Goal: Task Accomplishment & Management: Use online tool/utility

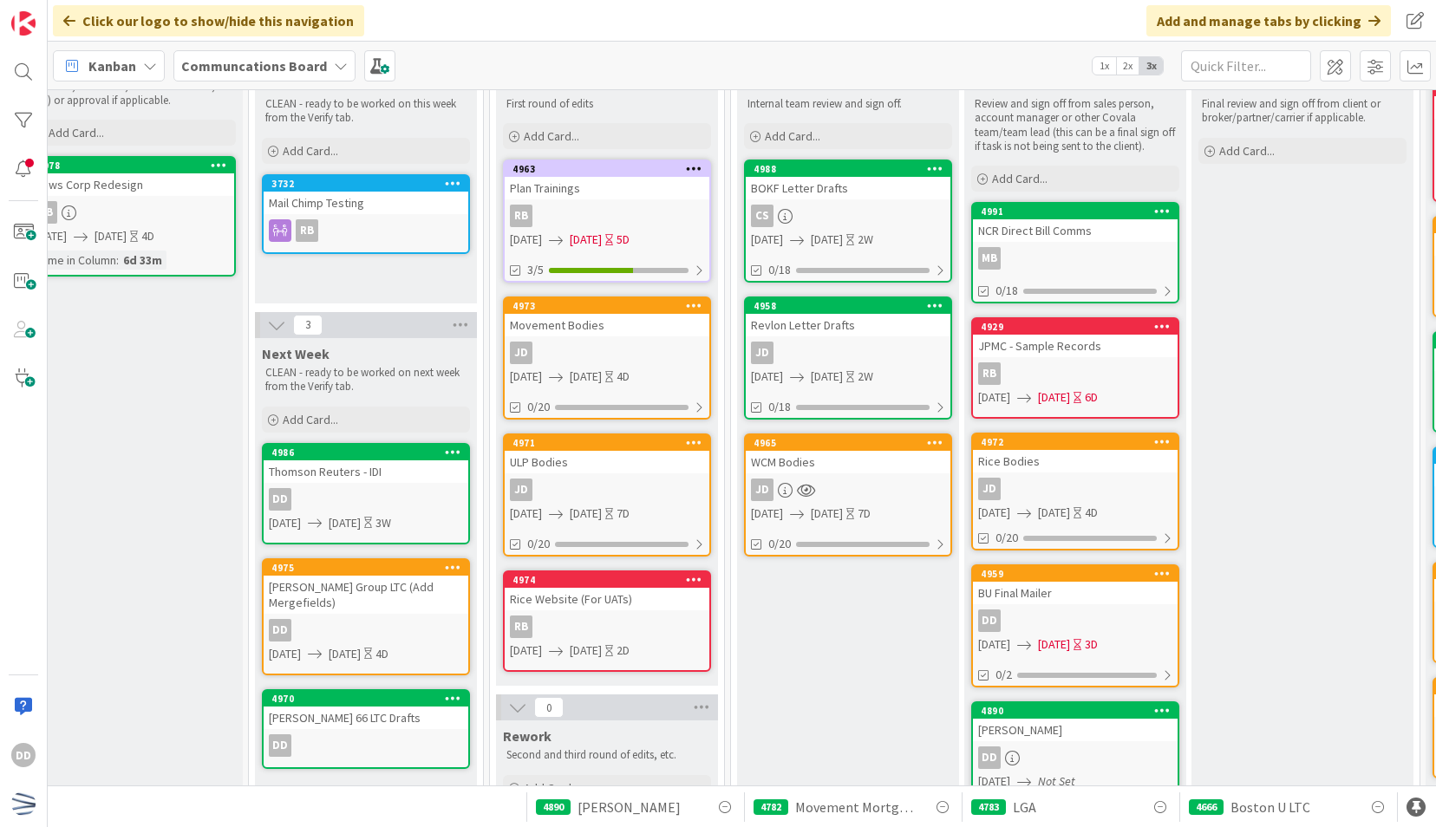
scroll to position [95, 258]
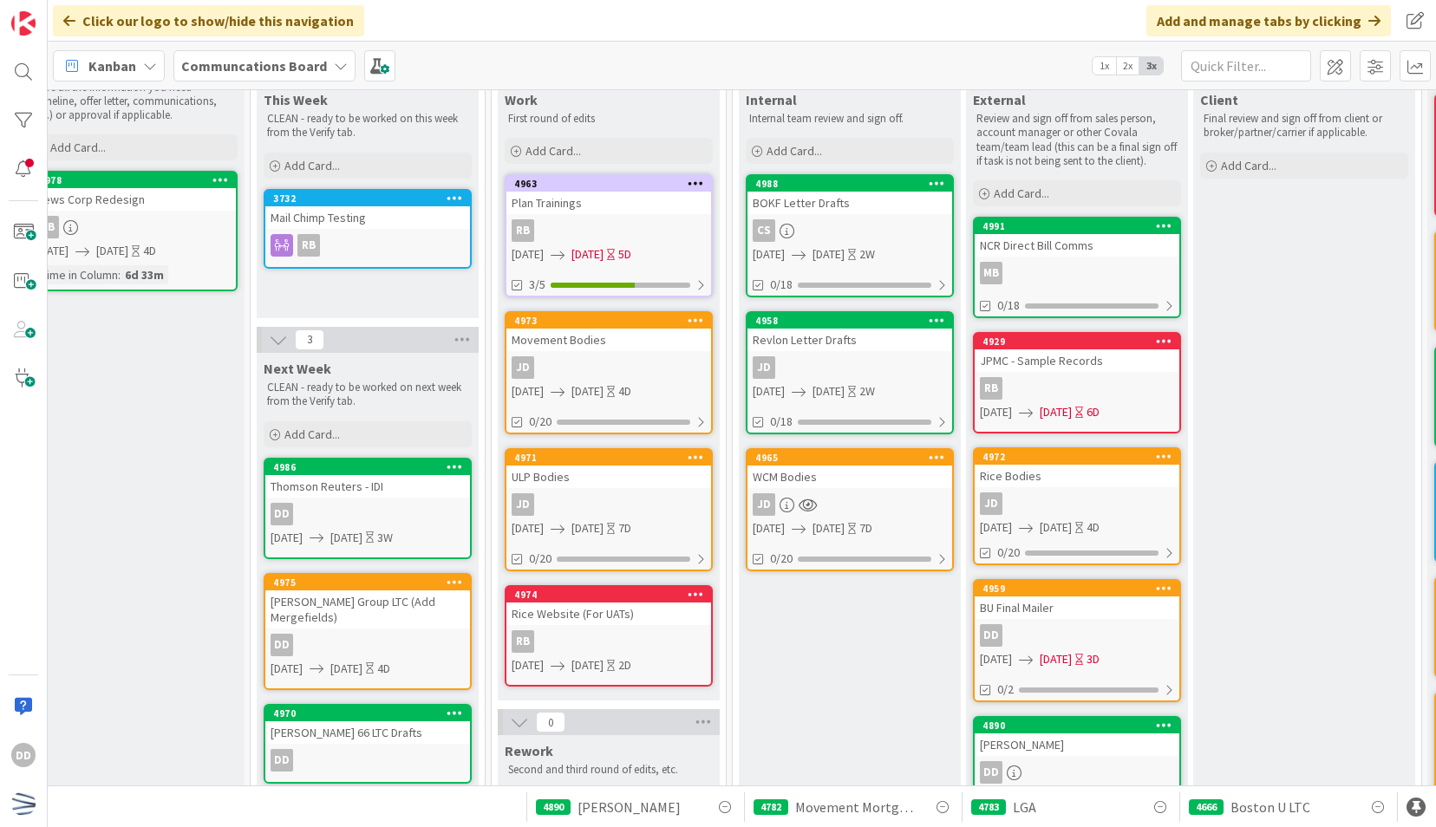
click at [1368, 382] on div "Client Final review and sign off from client or broker/partner/carrier if appli…" at bounding box center [1304, 729] width 222 height 1291
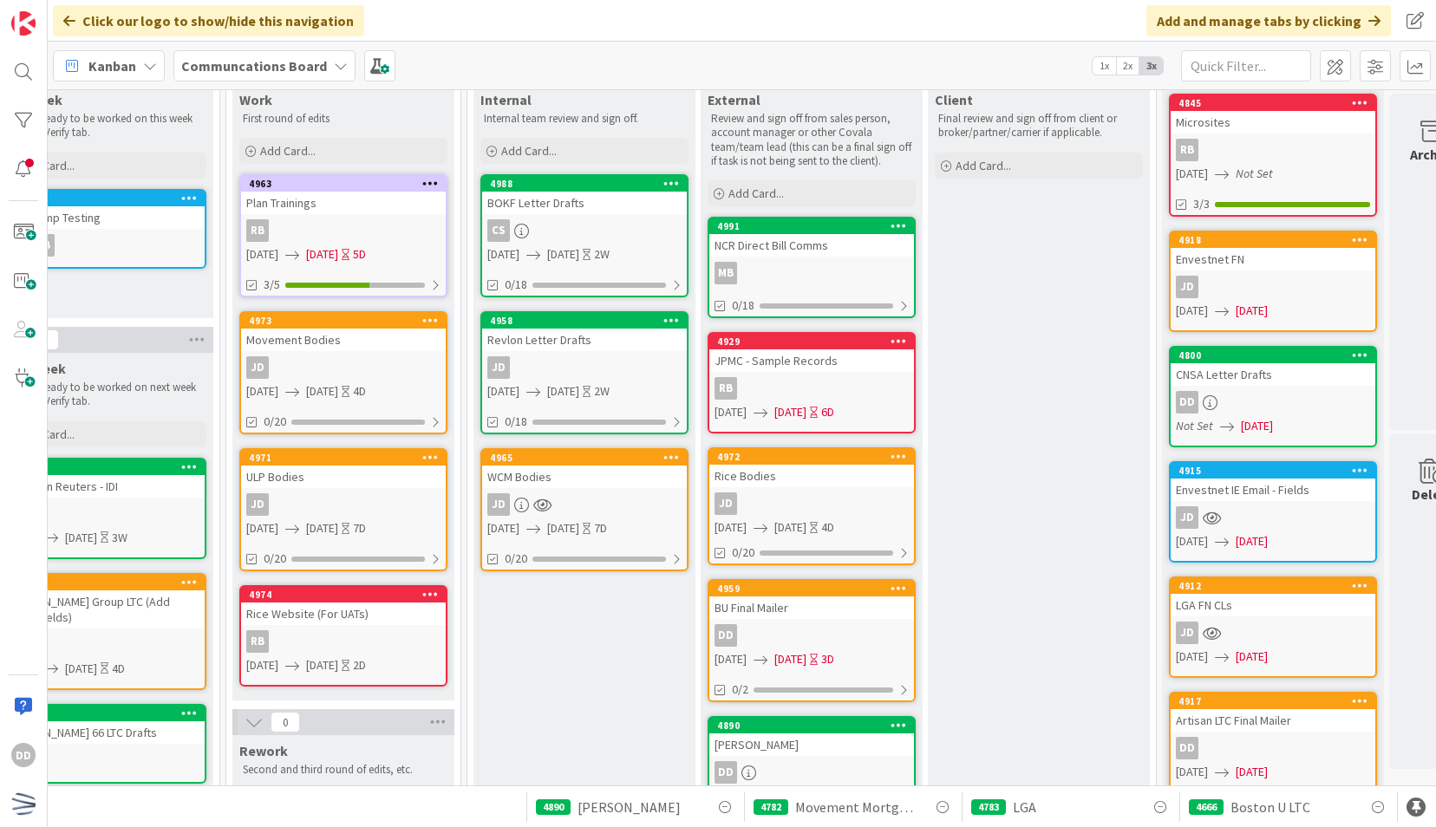
scroll to position [0, 524]
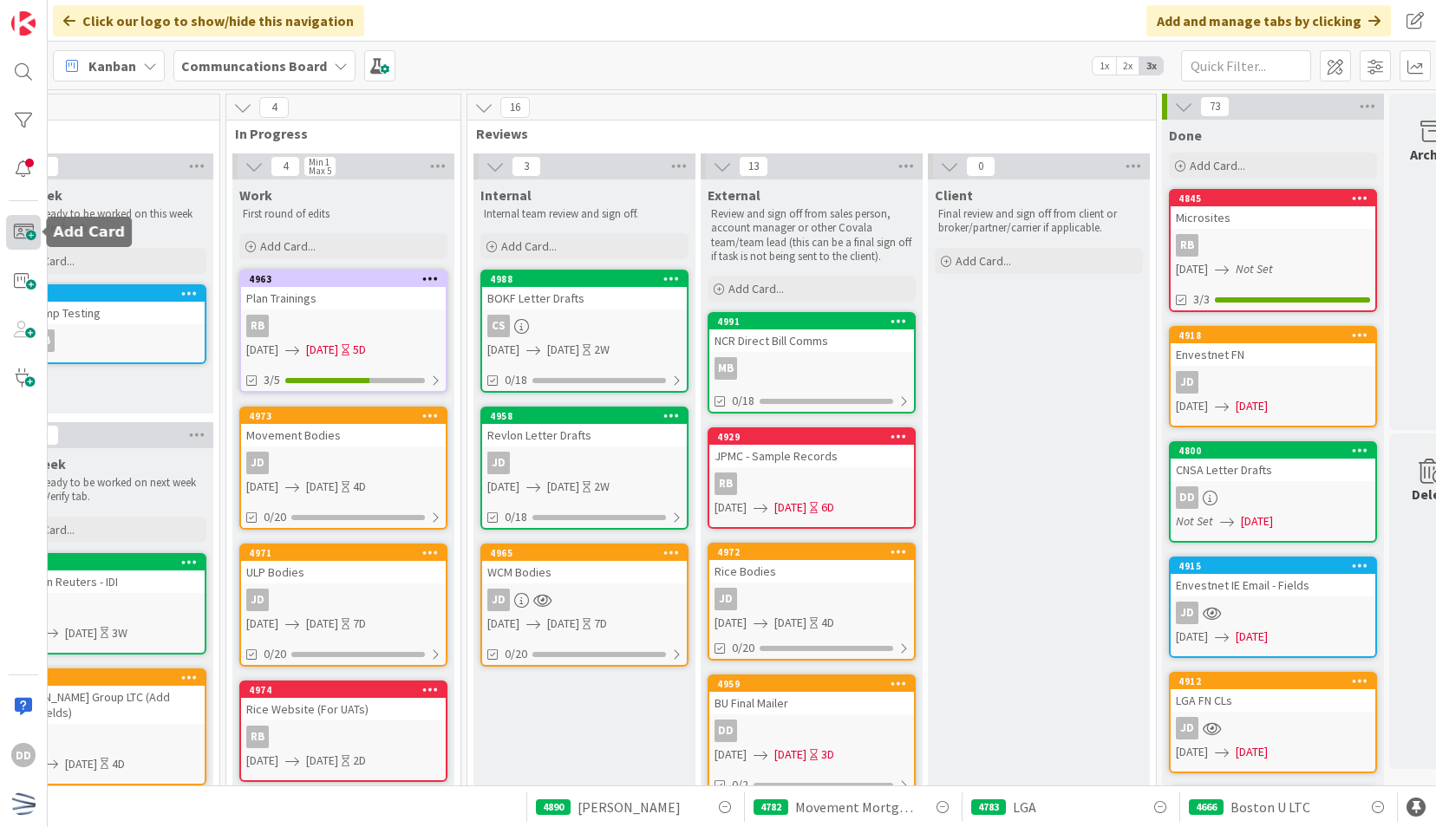
click at [22, 239] on span at bounding box center [23, 232] width 35 height 35
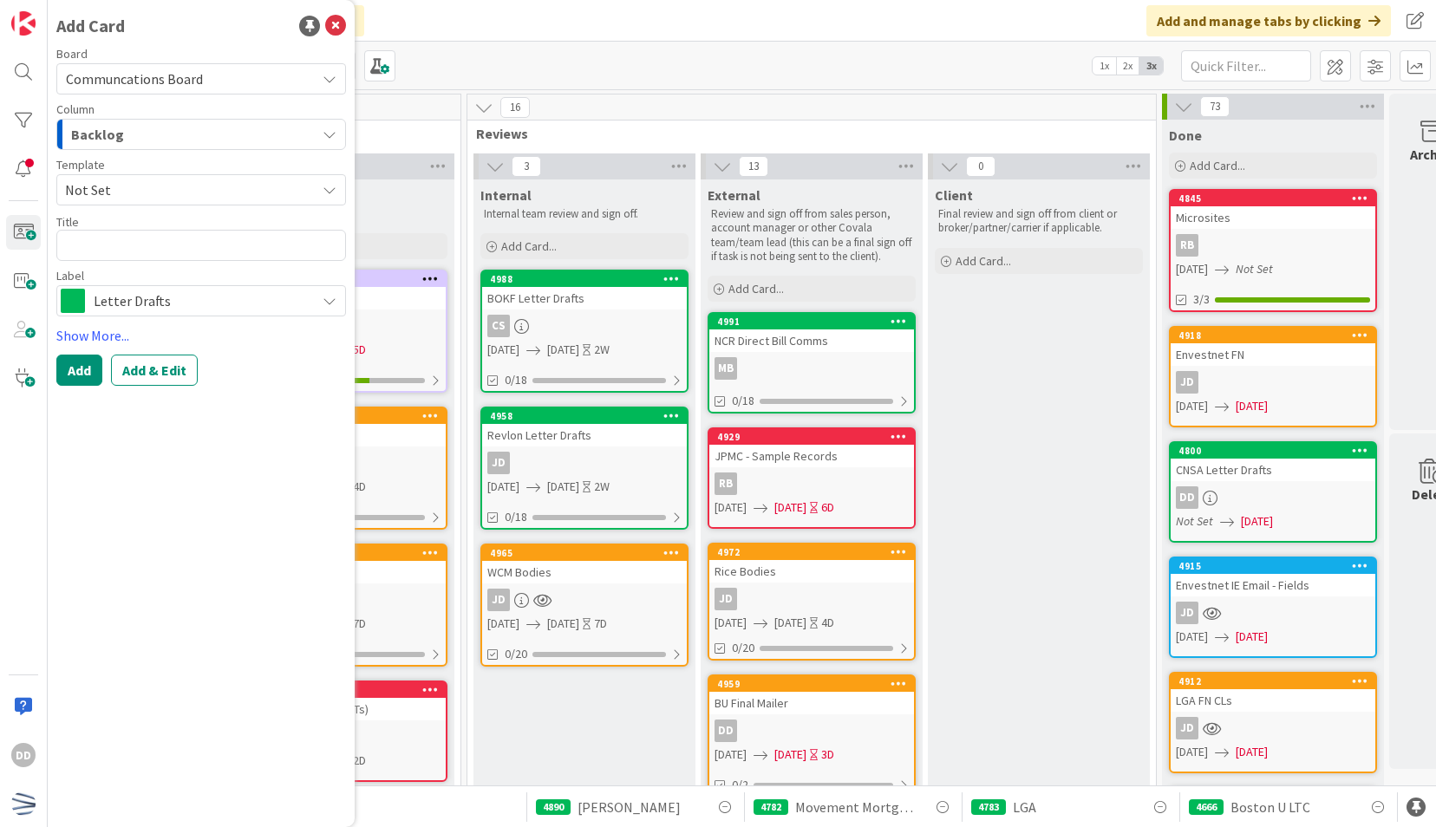
type textarea "x"
type textarea "C"
type textarea "x"
type textarea "CF"
type textarea "x"
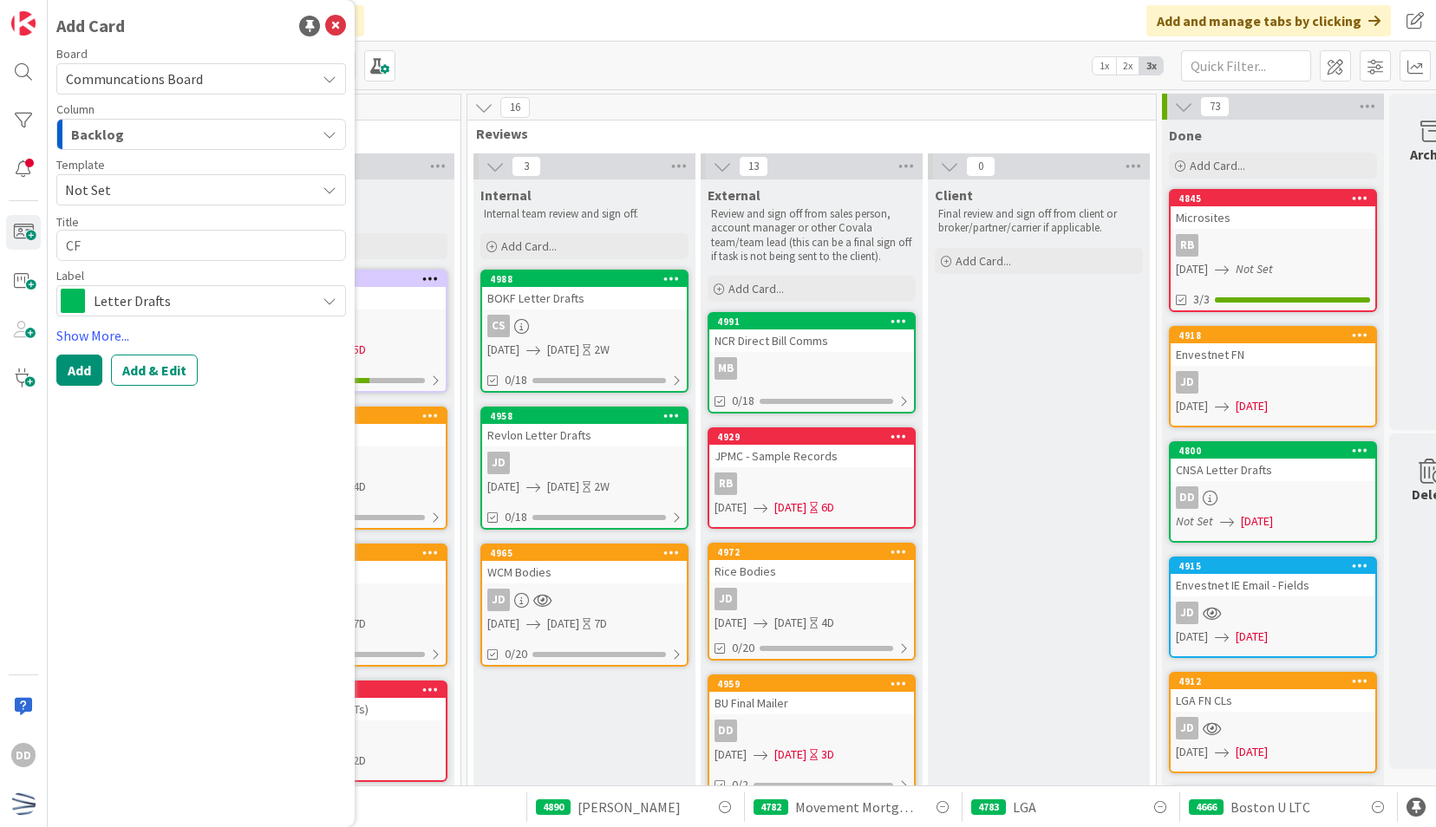
type textarea "CFR"
type textarea "x"
type textarea "CF"
type textarea "x"
type textarea "C"
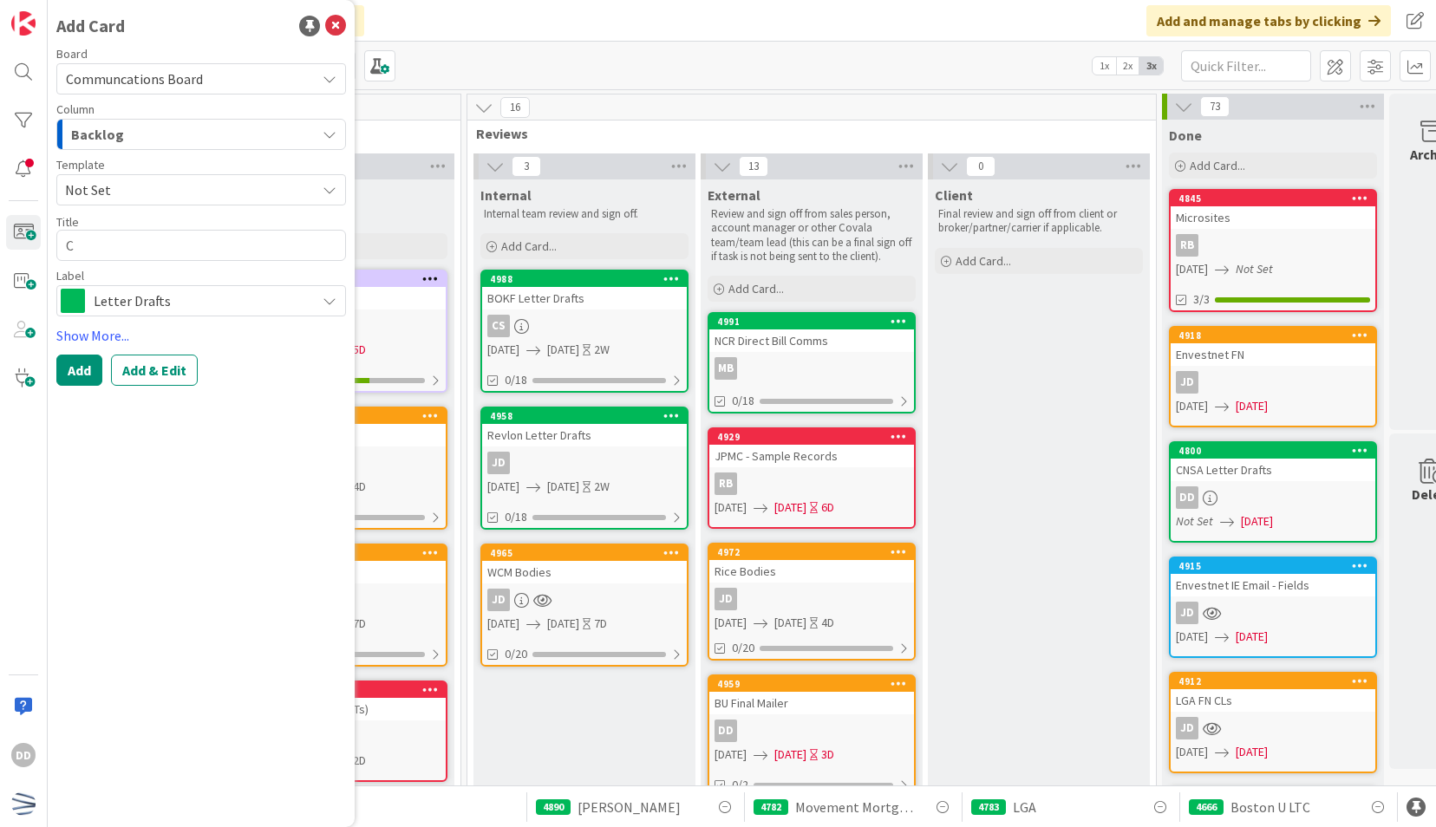
type textarea "x"
type textarea "CR"
type textarea "x"
type textarea "CRC"
type textarea "x"
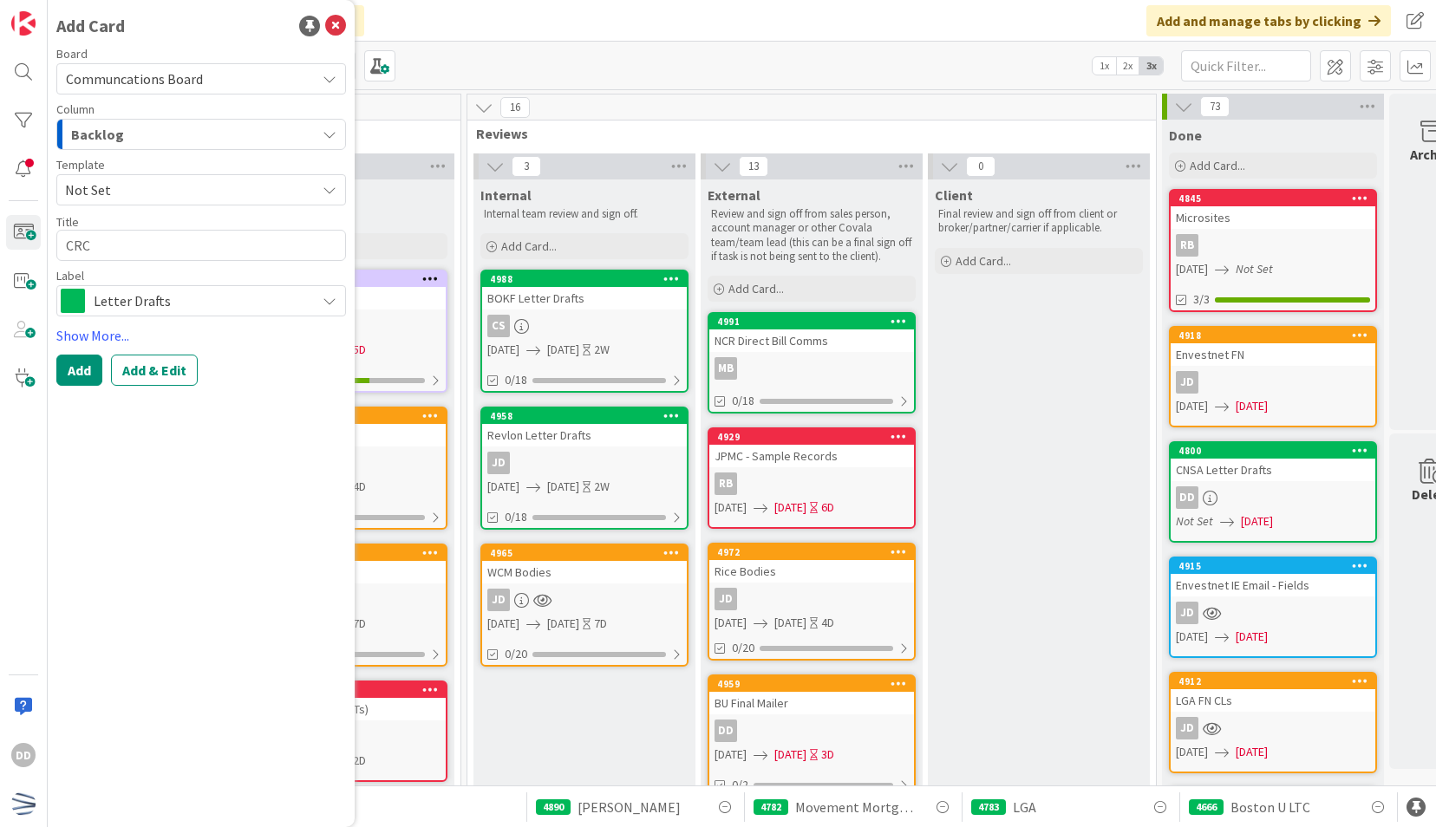
type textarea "CRC"
type textarea "x"
type textarea "CRC -"
type textarea "x"
type textarea "CRC -"
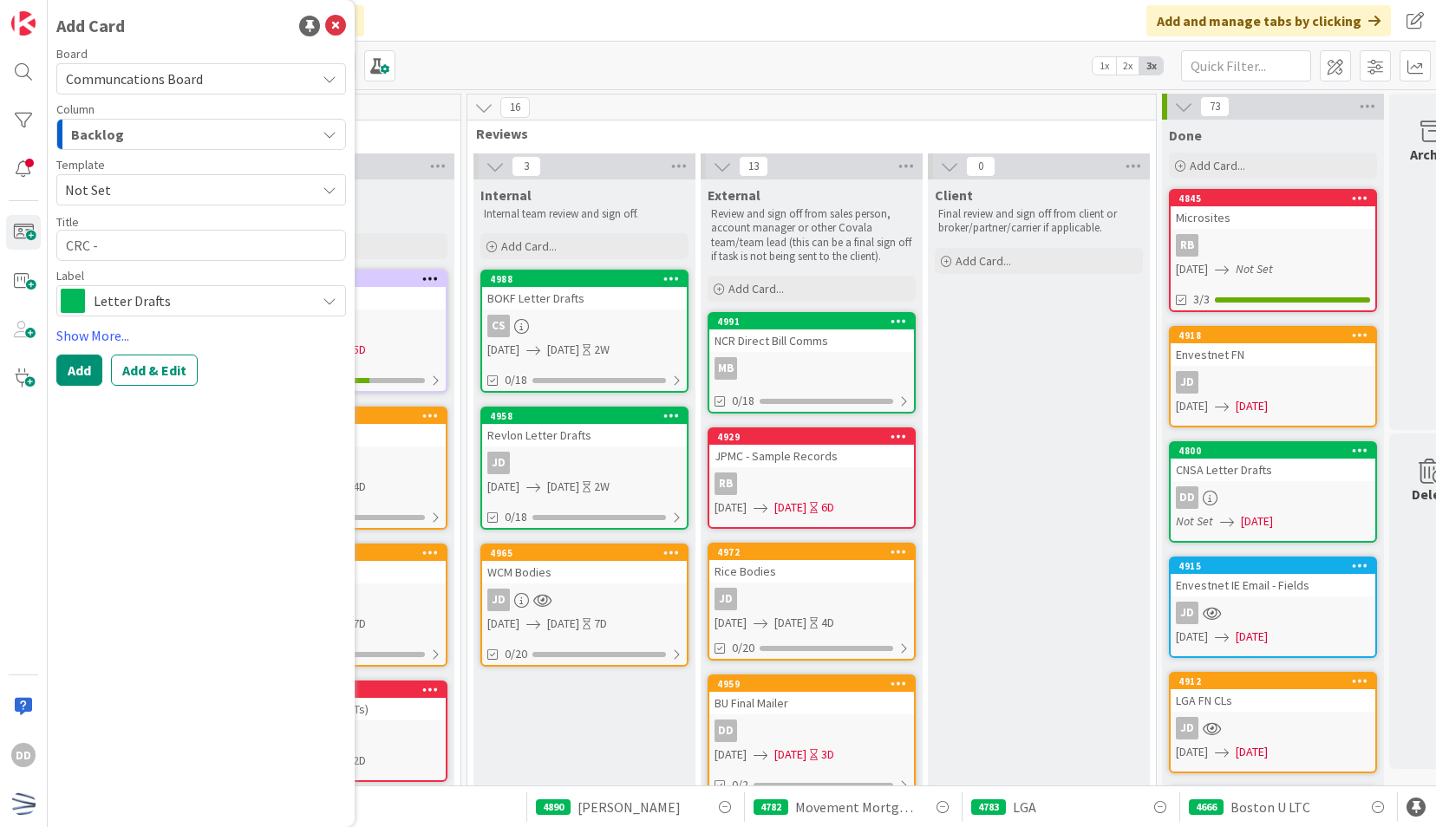
type textarea "x"
type textarea "CRC - L"
type textarea "x"
type textarea "CRC - Le"
type textarea "x"
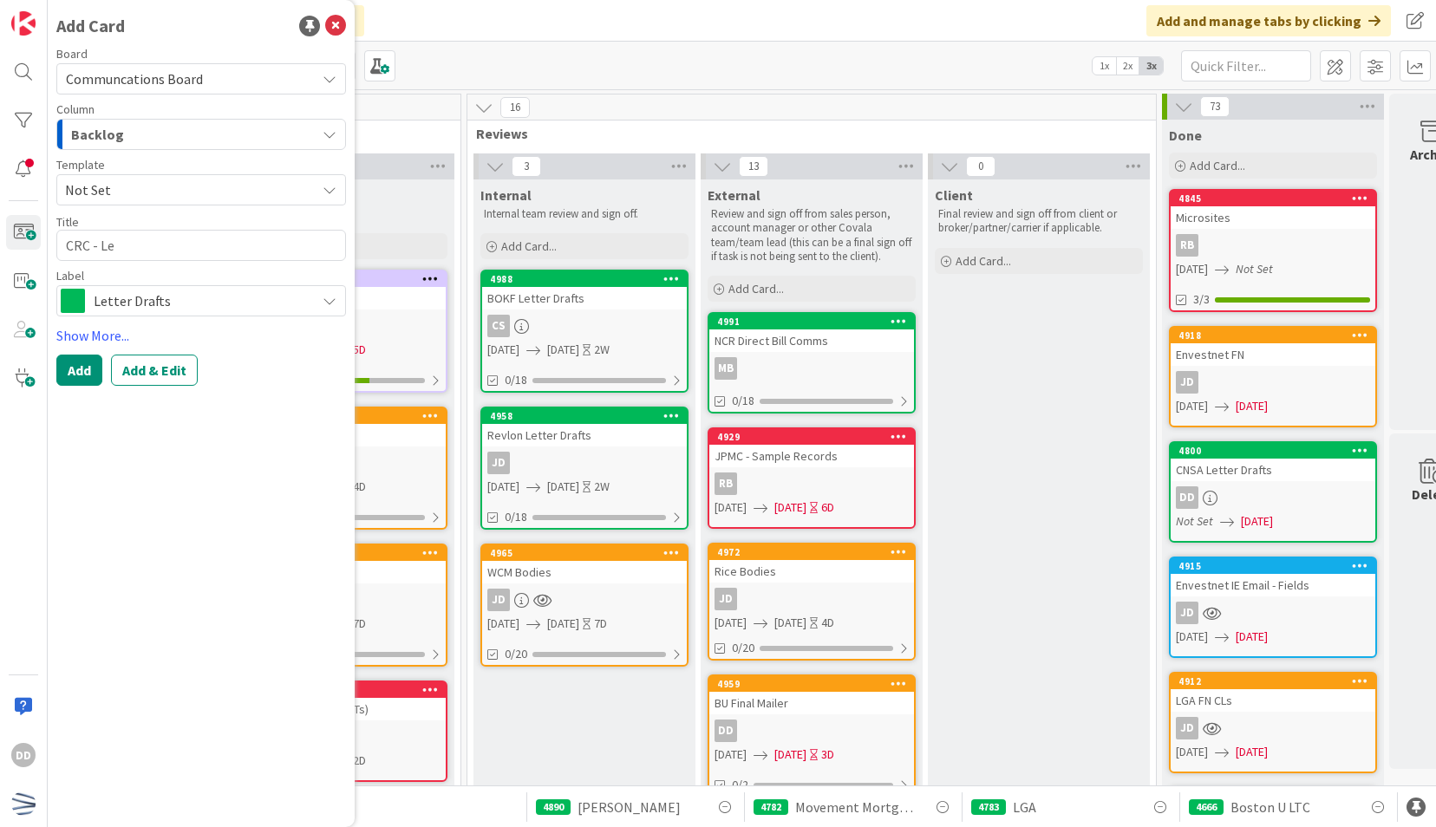
type textarea "CRC - Let"
type textarea "x"
type textarea "CRC - Lett"
type textarea "x"
type textarea "CRC - Lette"
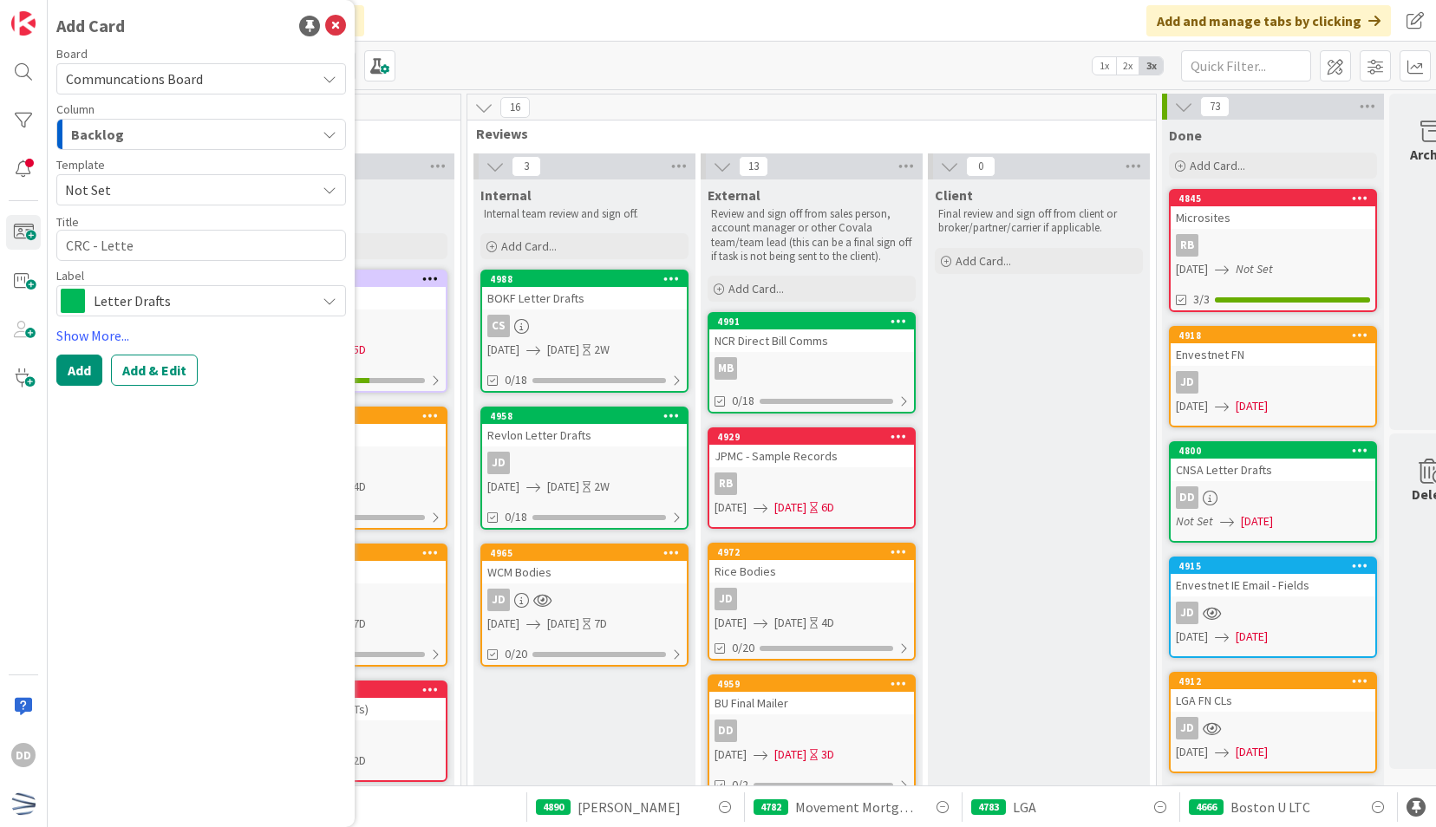
type textarea "x"
type textarea "CRC - Letter"
type textarea "x"
type textarea "CRC - Letter"
type textarea "x"
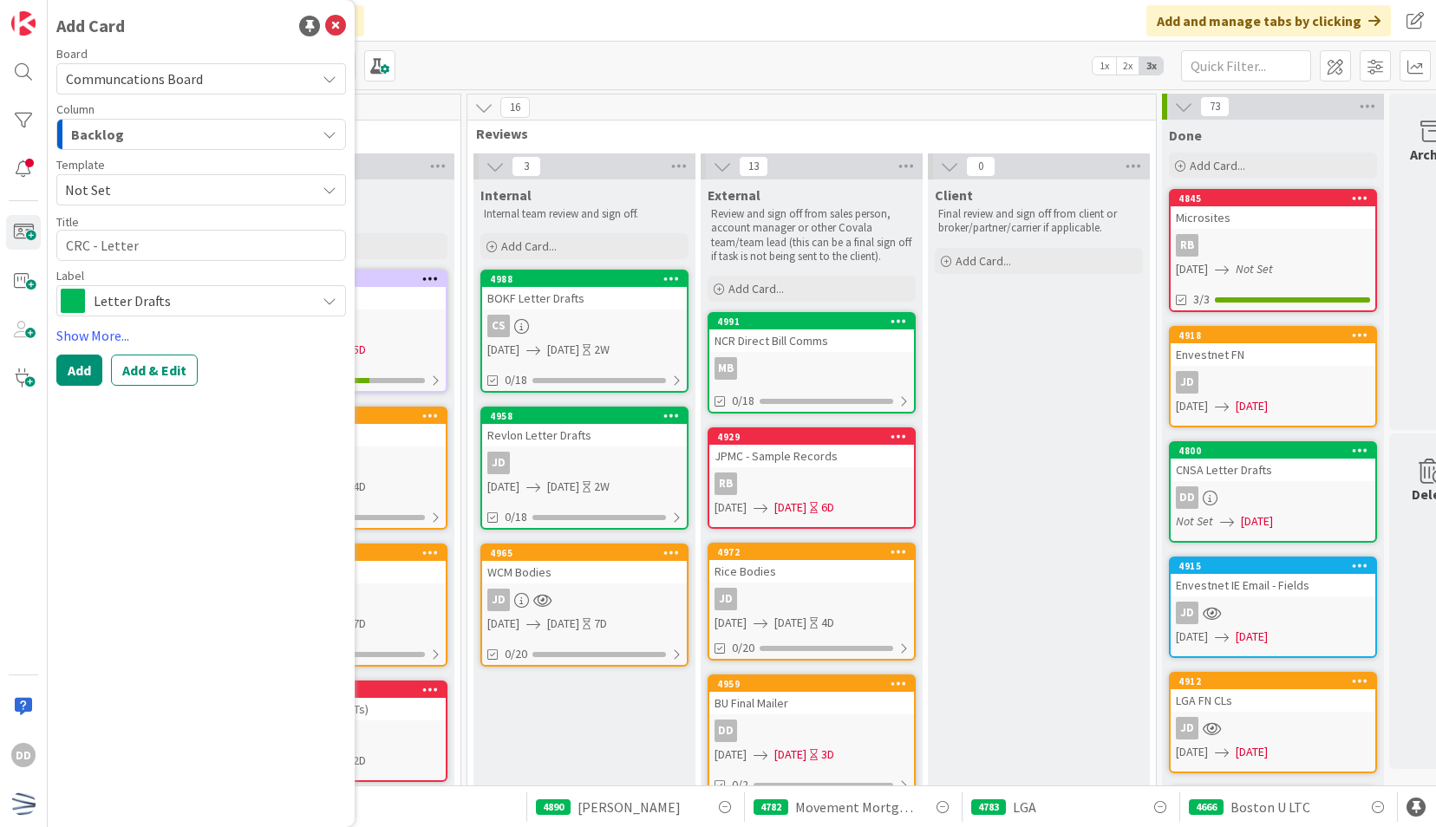
type textarea "CRC - Letter D"
type textarea "x"
type textarea "CRC - Letter Dr"
type textarea "x"
type textarea "CRC - Letter Dra"
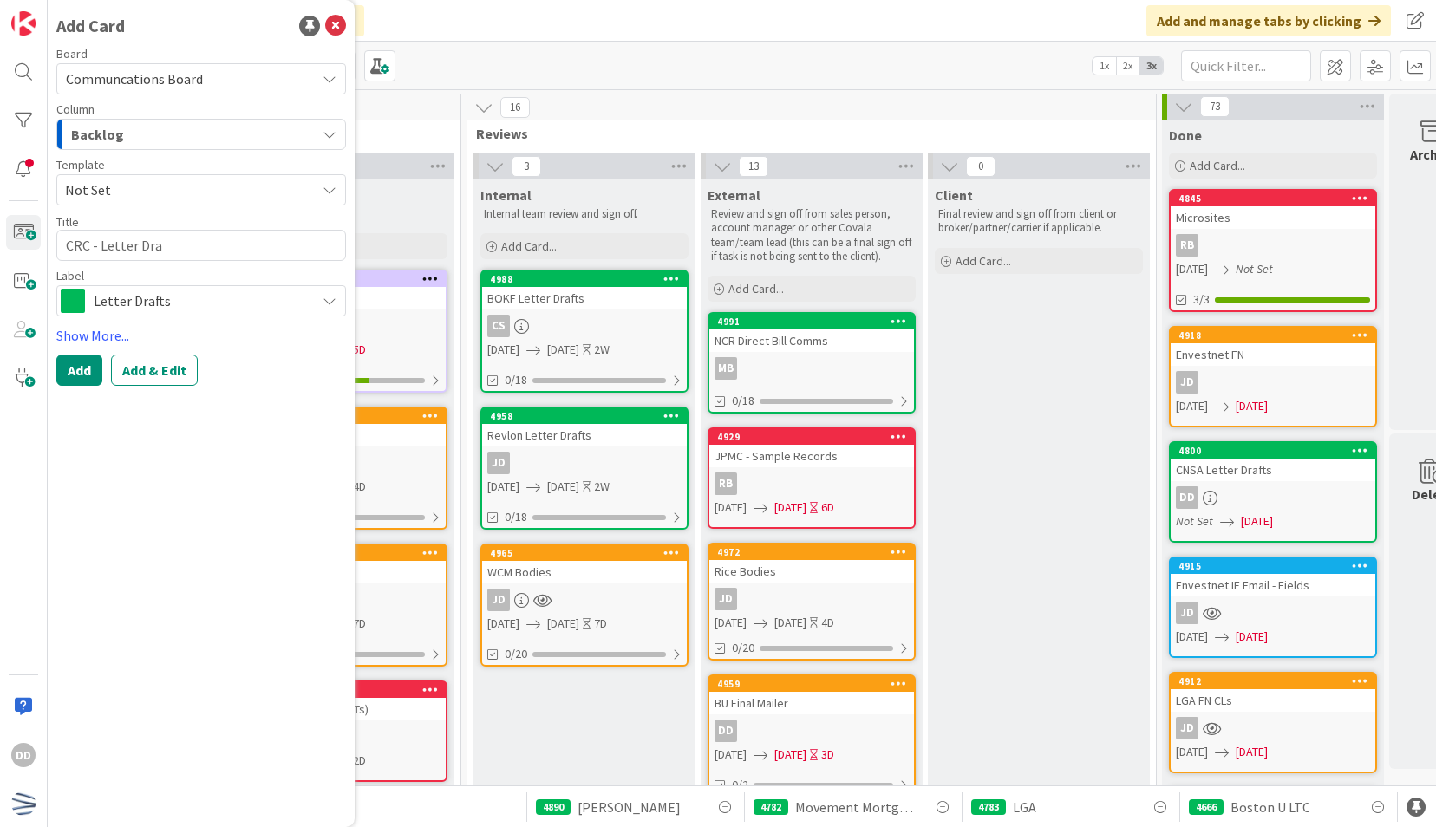
type textarea "x"
type textarea "CRC - Letter Draf"
type textarea "x"
type textarea "CRC - Letter Draft"
type textarea "x"
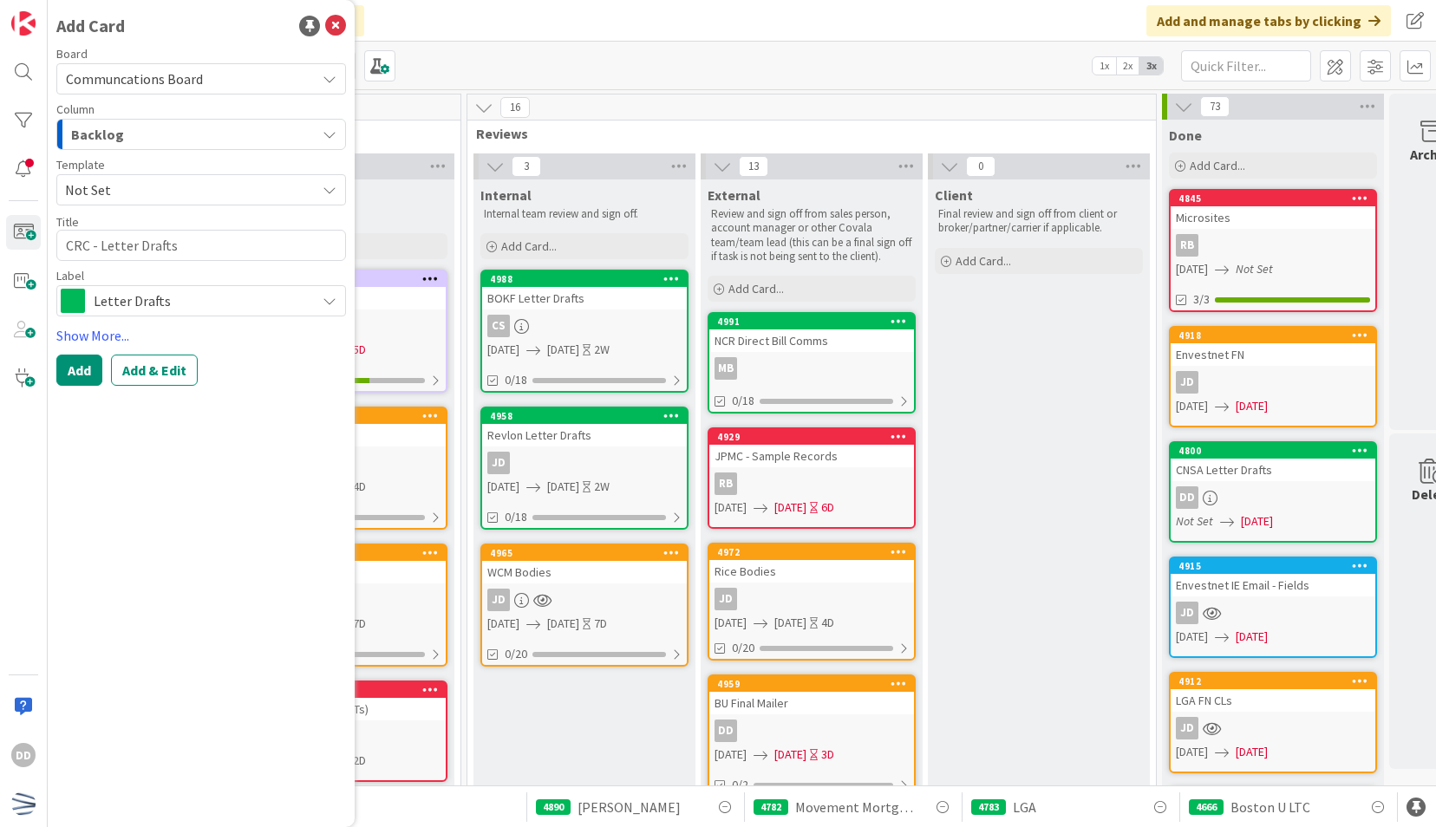
type textarea "CRC - Letter Drafts"
click at [121, 132] on div "Backlog" at bounding box center [191, 135] width 249 height 28
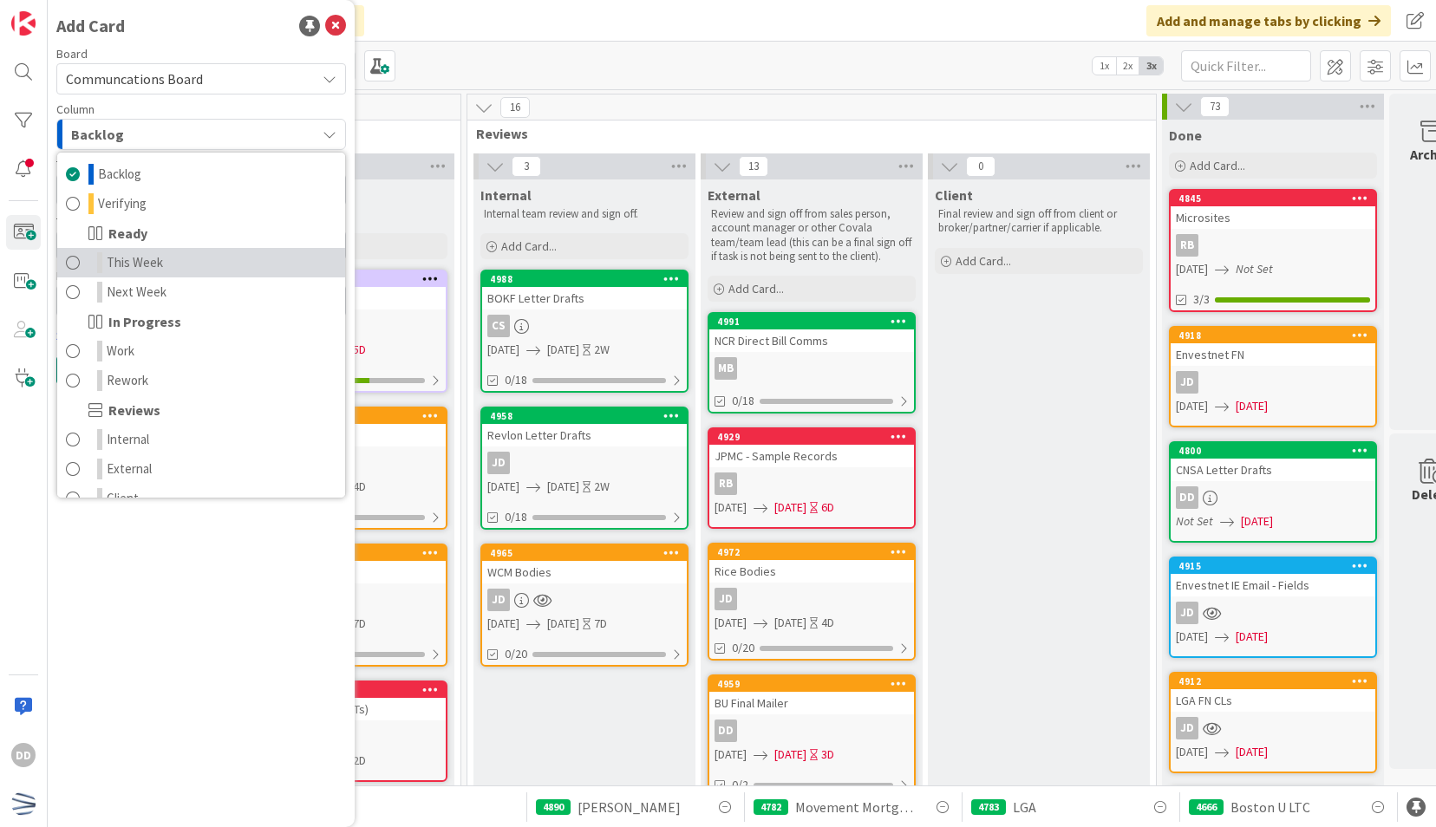
click at [155, 268] on span "This Week" at bounding box center [135, 262] width 56 height 21
type textarea "x"
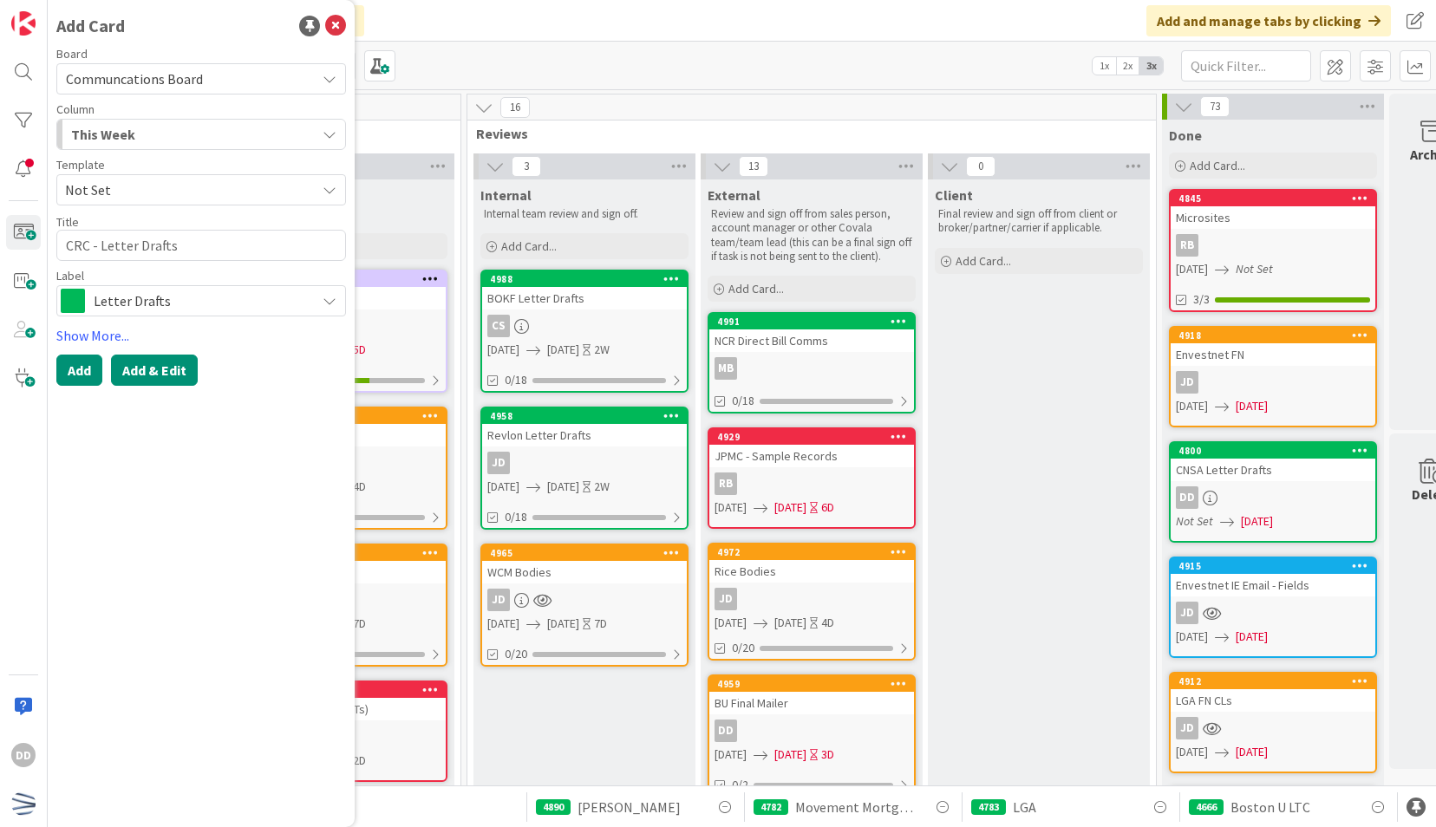
click at [137, 369] on button "Add & Edit" at bounding box center [154, 370] width 87 height 31
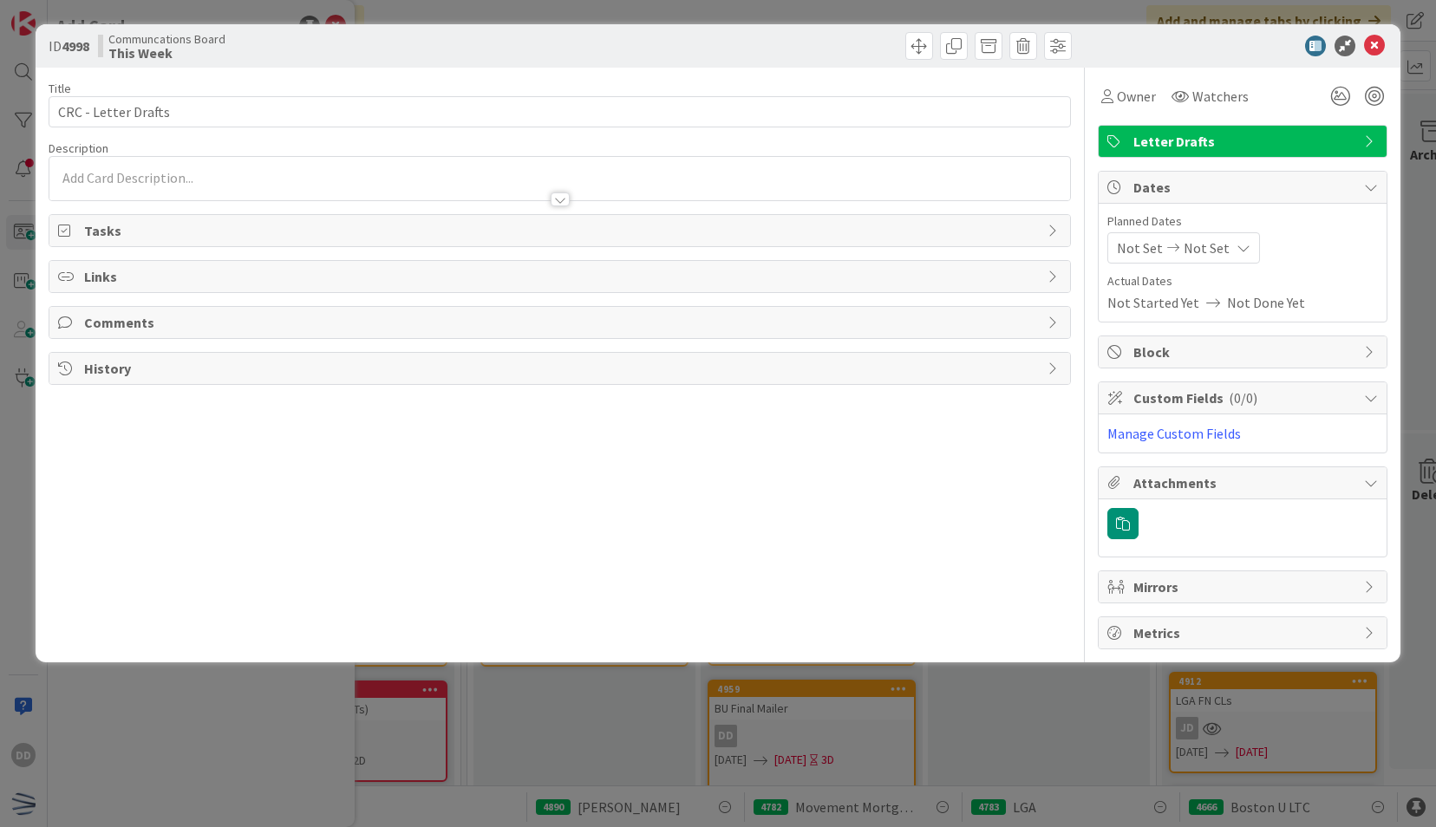
click at [277, 193] on div at bounding box center [559, 191] width 1020 height 18
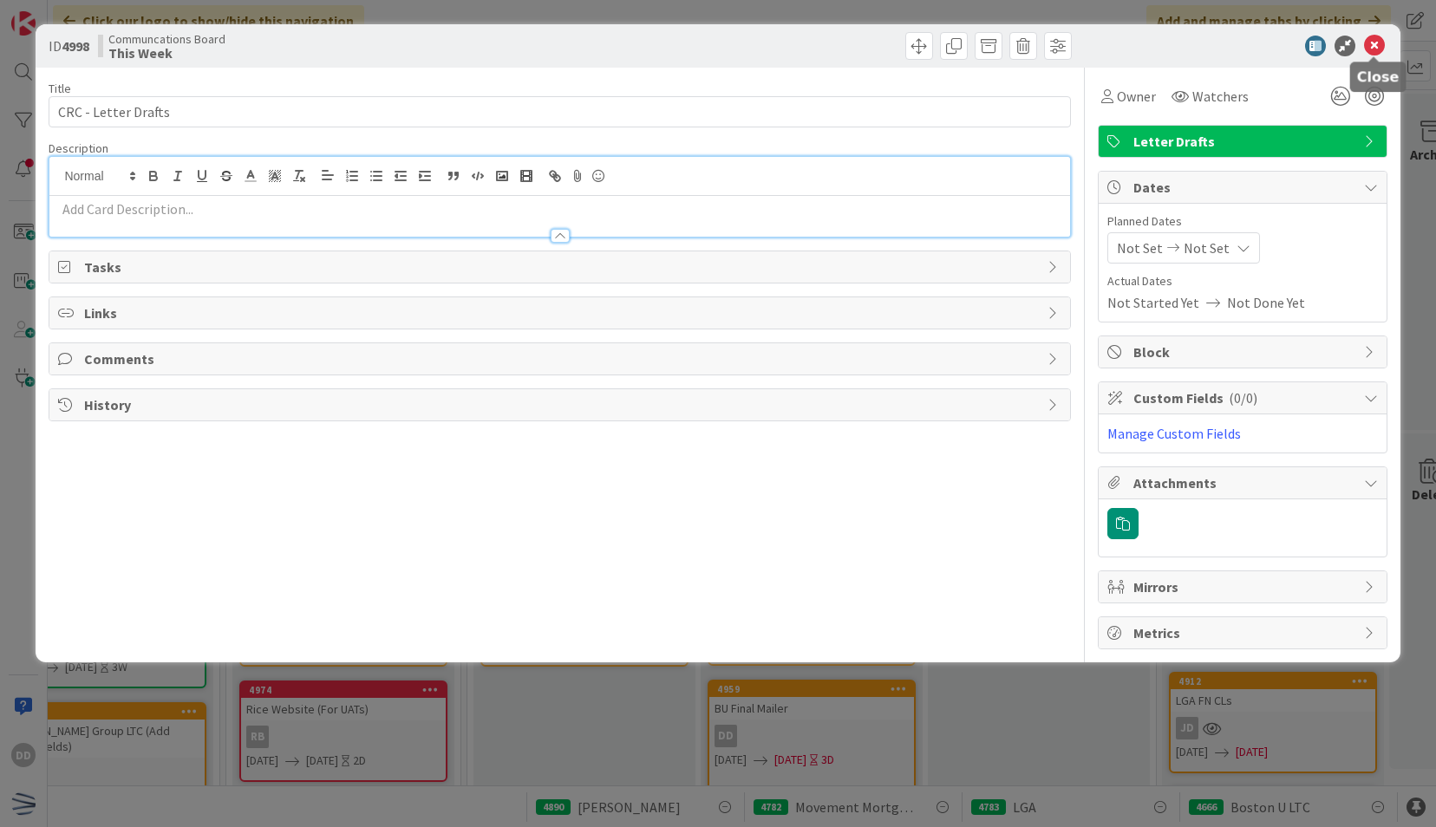
click at [1379, 48] on icon at bounding box center [1374, 46] width 21 height 21
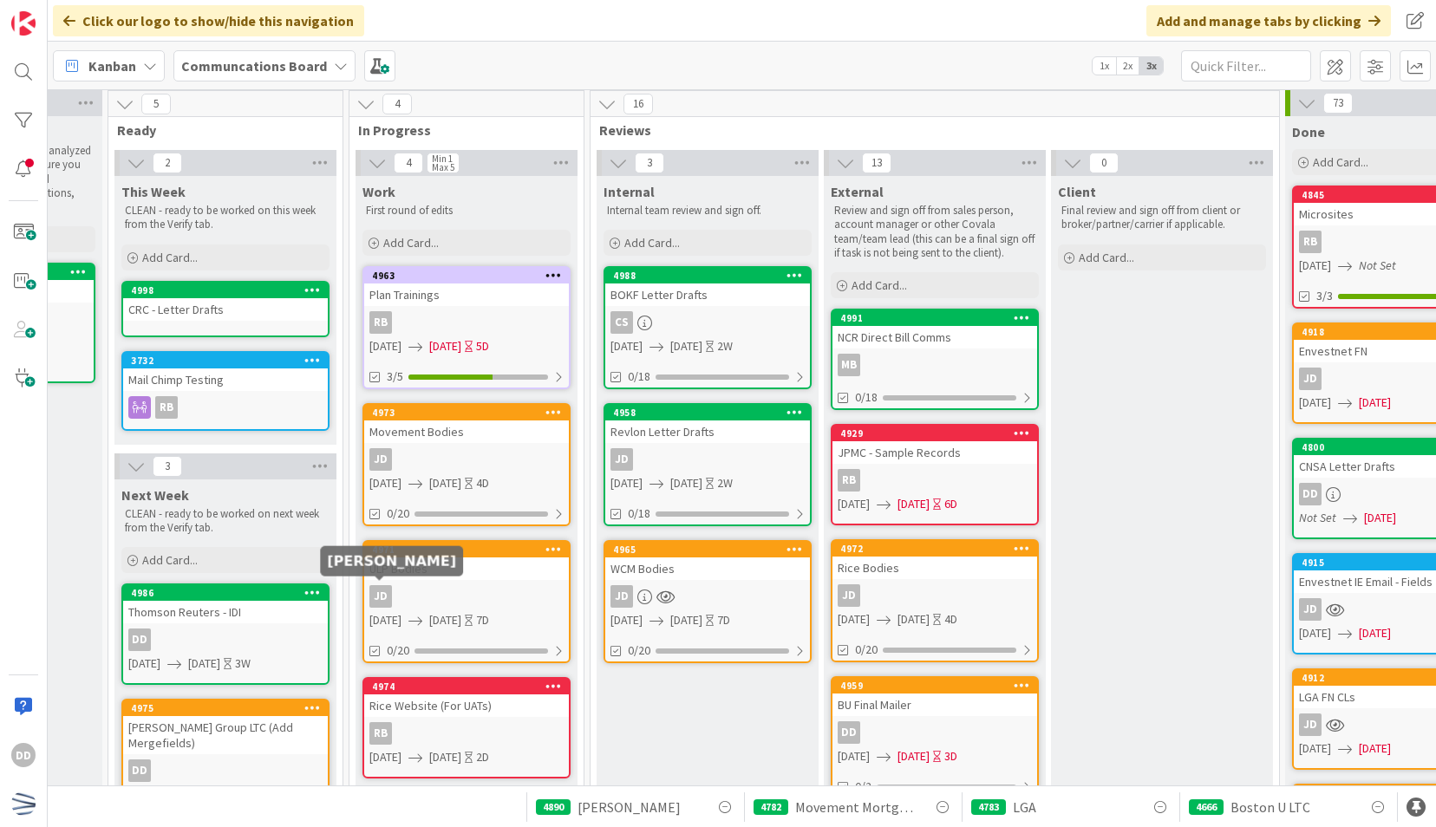
scroll to position [0, 401]
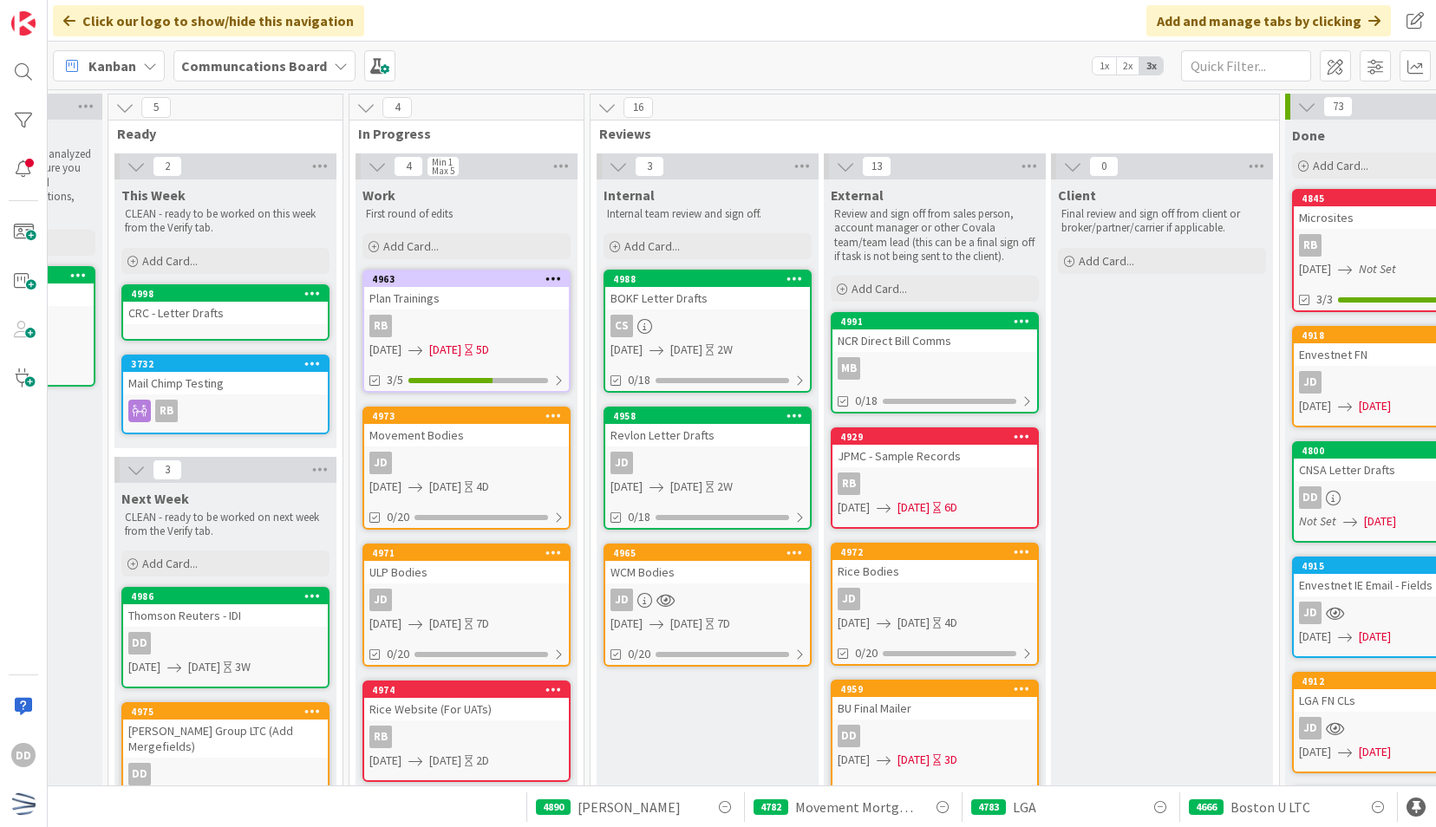
click at [212, 302] on div "CRC - Letter Drafts" at bounding box center [225, 313] width 205 height 23
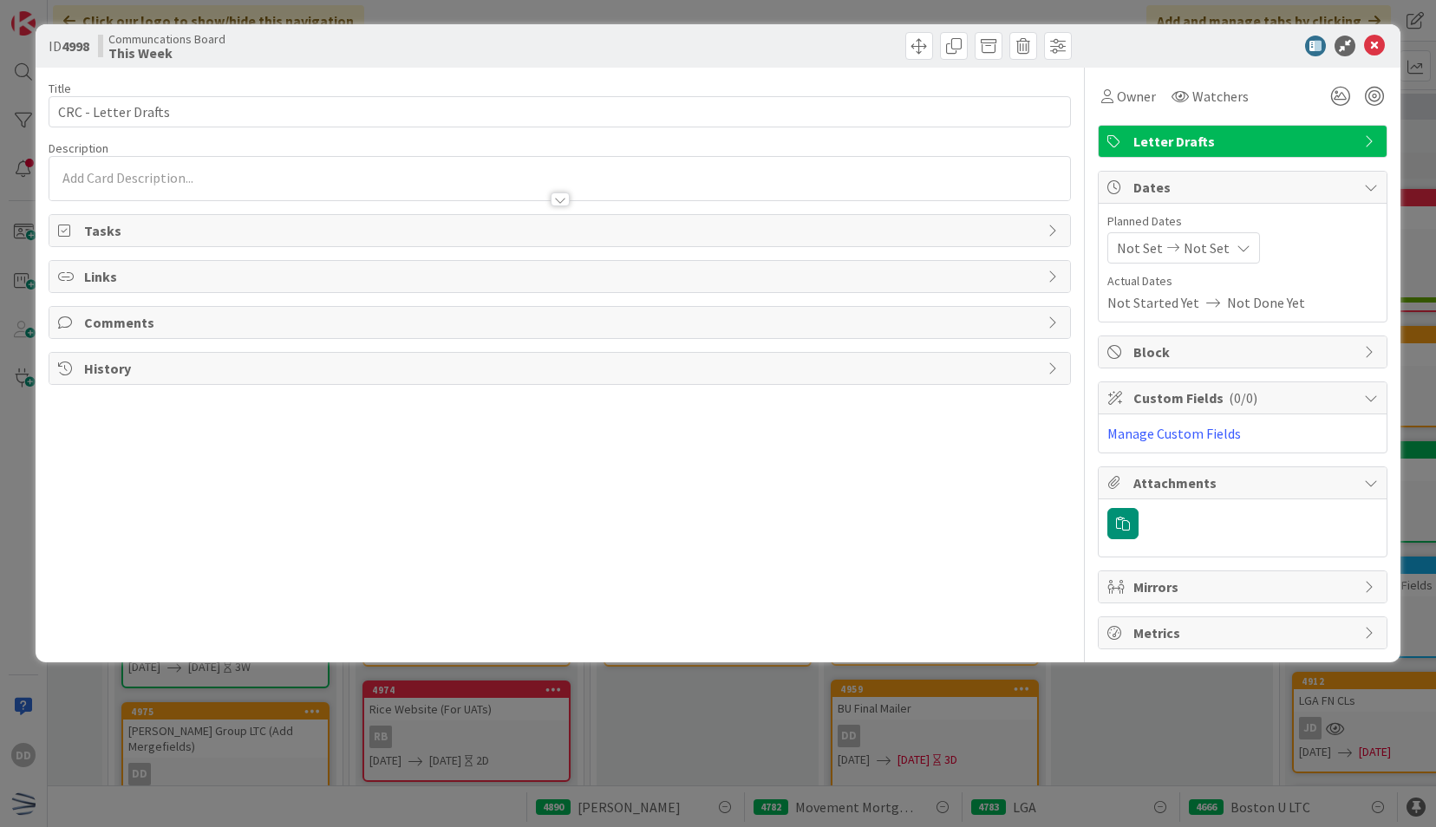
click at [212, 173] on div at bounding box center [559, 178] width 1020 height 43
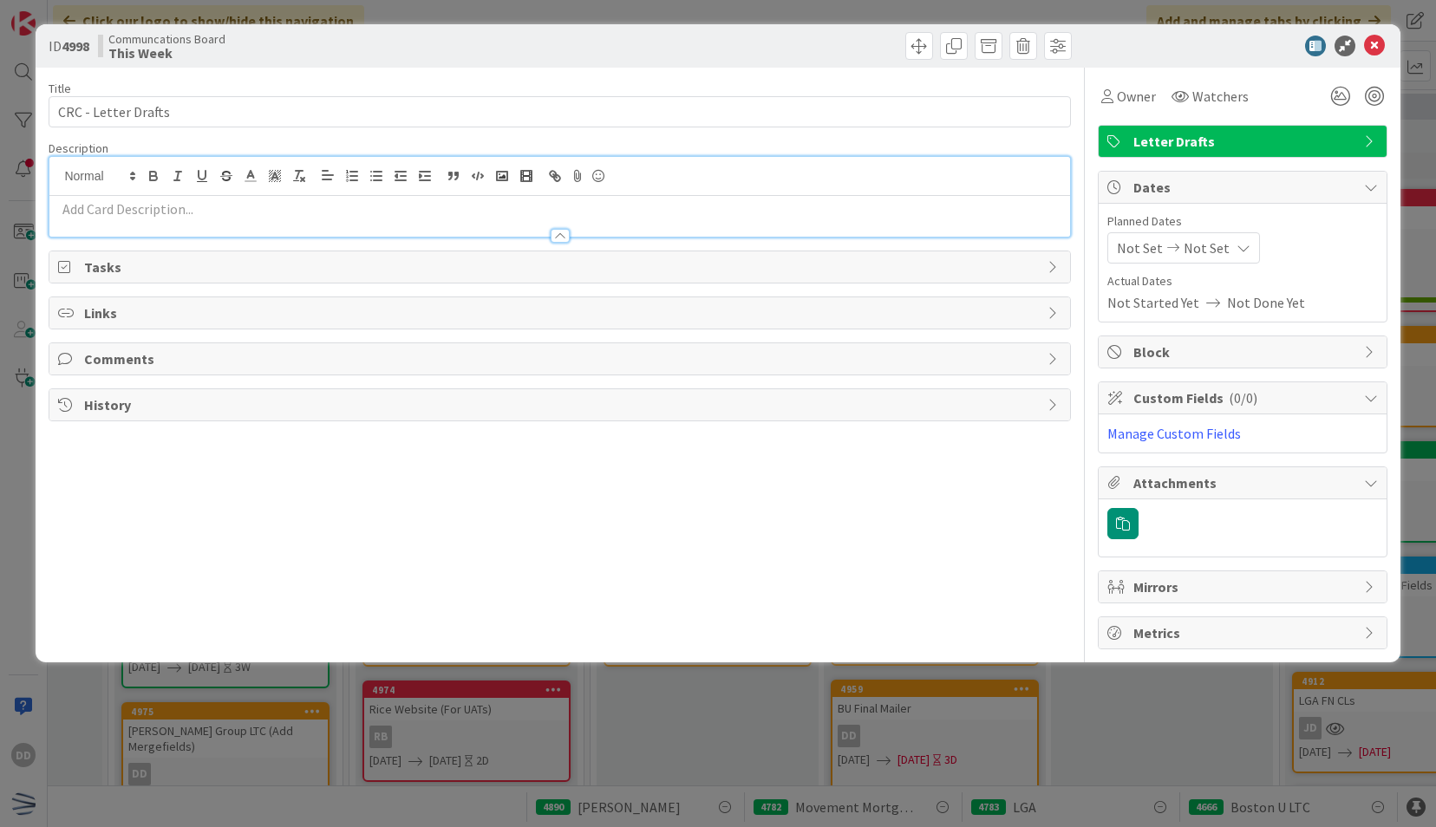
click at [204, 220] on div at bounding box center [559, 228] width 1020 height 18
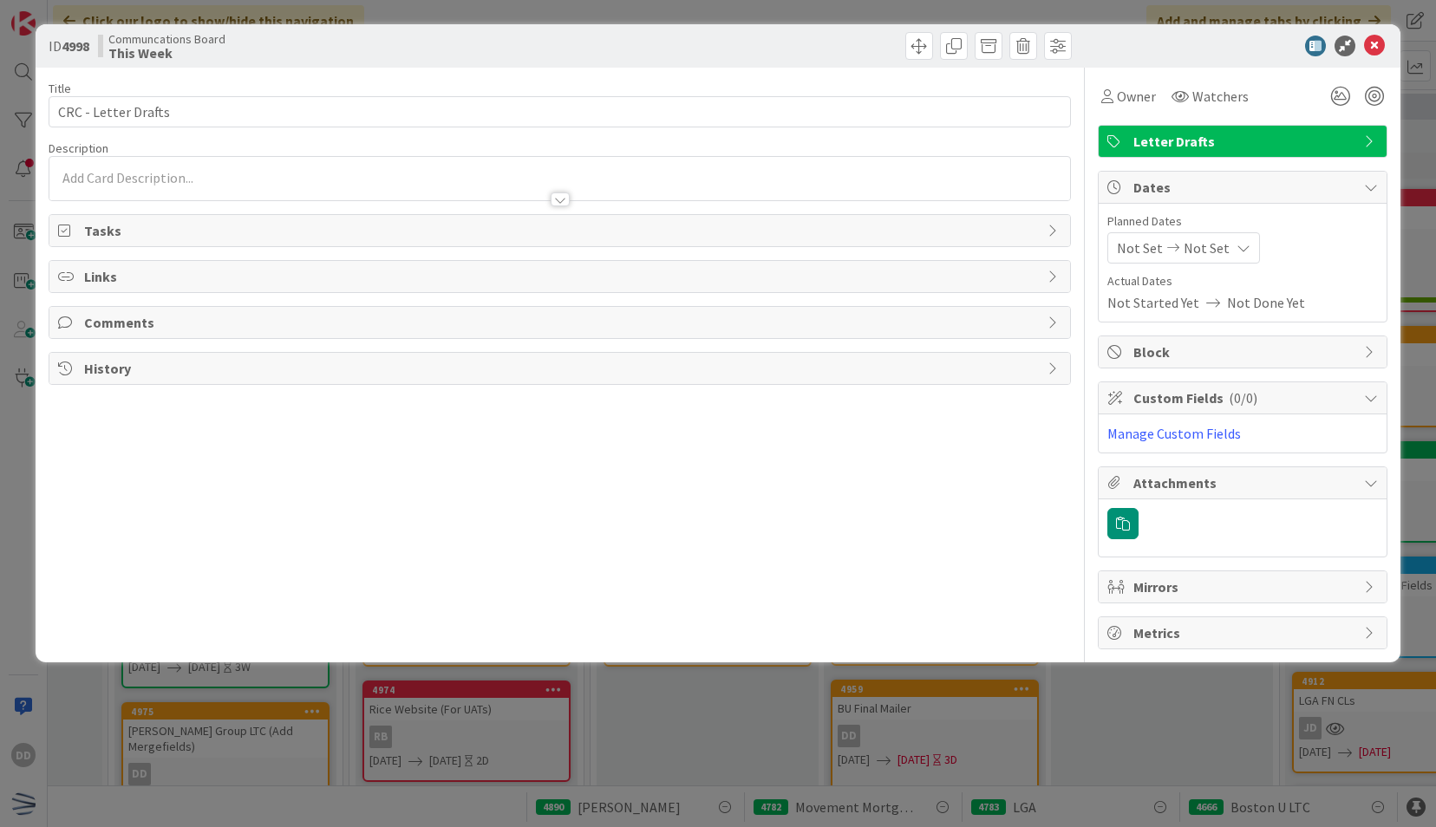
click at [186, 174] on p at bounding box center [559, 178] width 1002 height 20
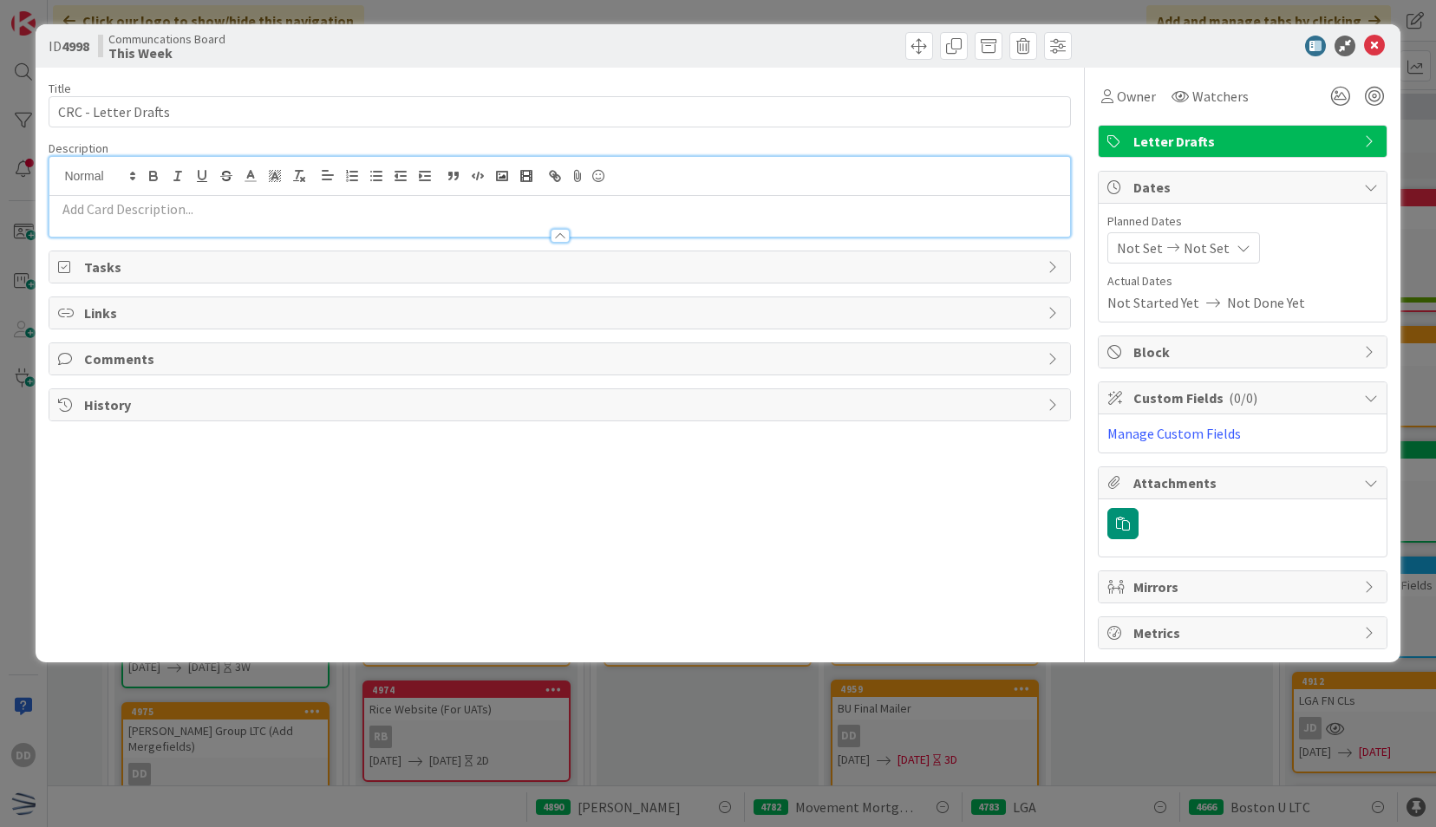
click at [197, 219] on div at bounding box center [559, 228] width 1020 height 18
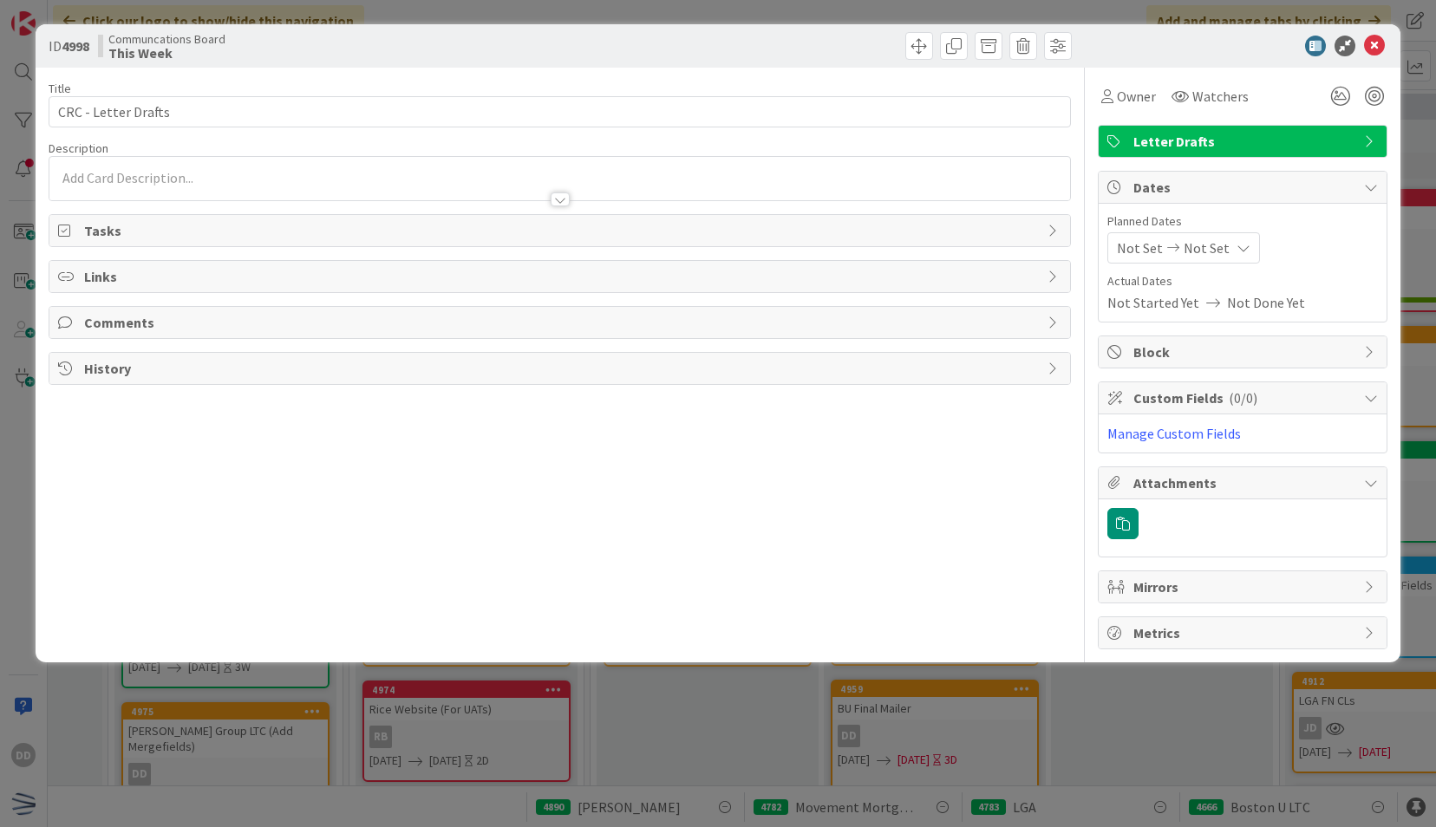
click at [129, 184] on div at bounding box center [559, 191] width 1020 height 18
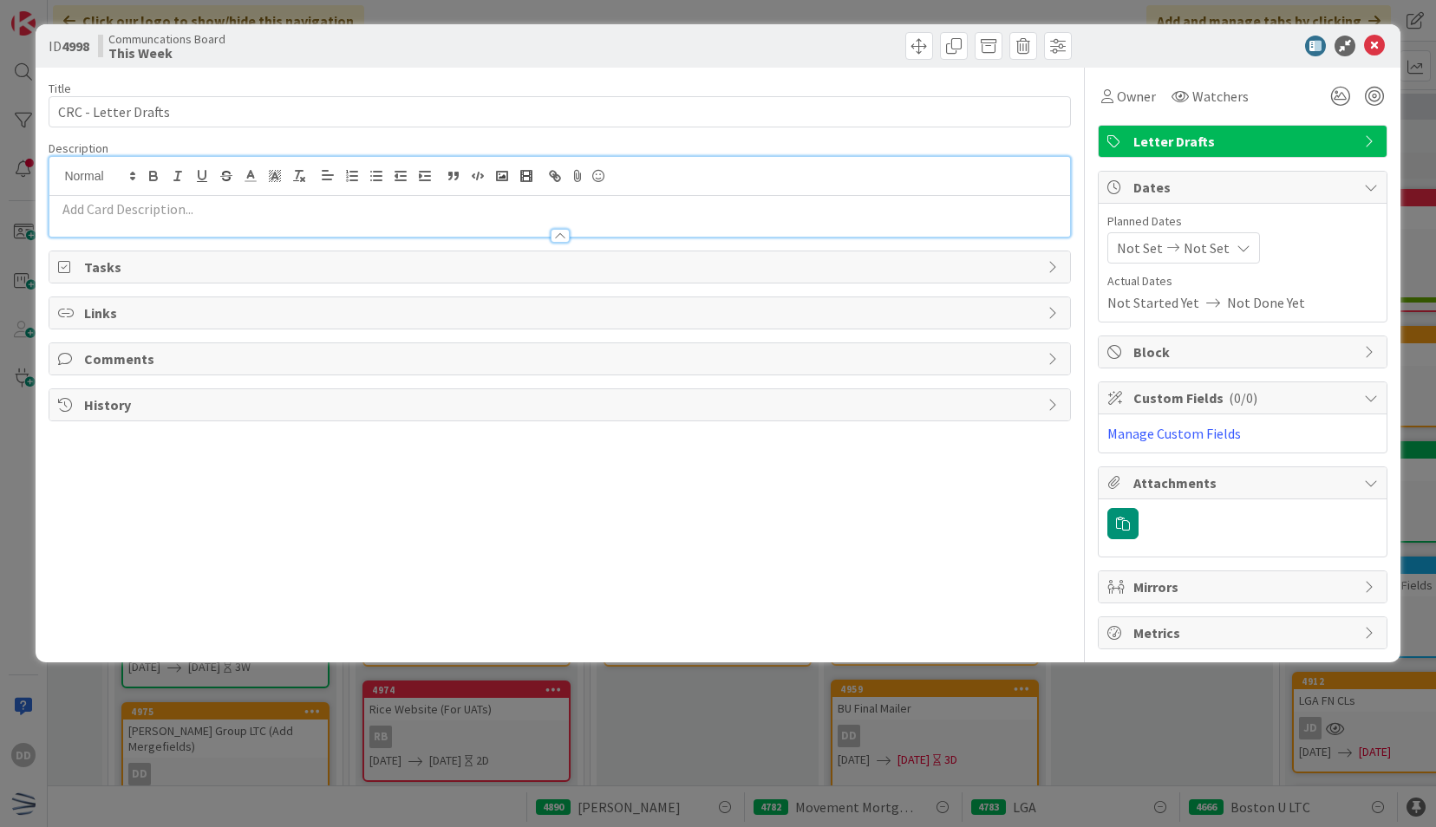
click at [402, 215] on p at bounding box center [559, 209] width 1002 height 20
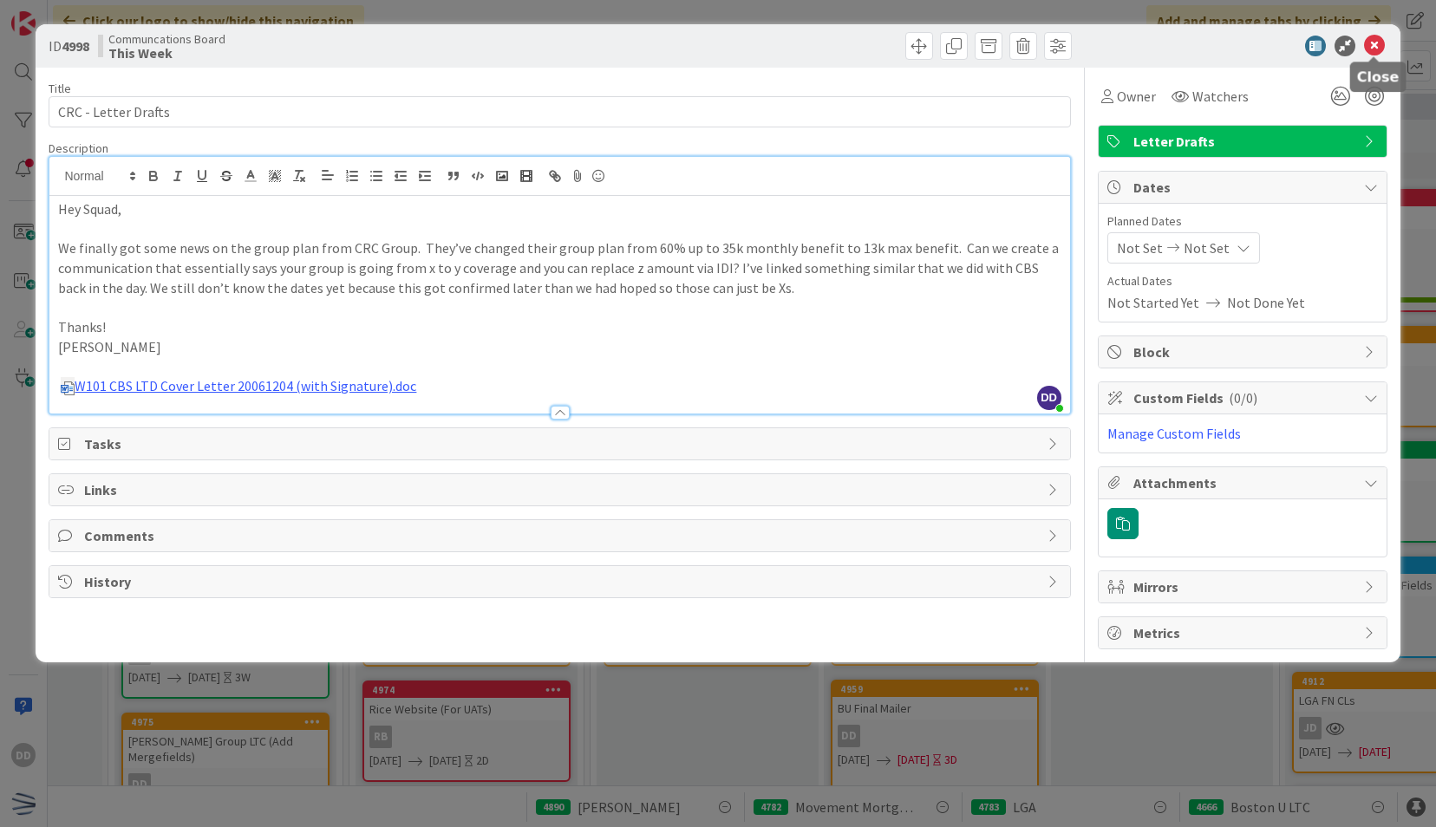
click at [1378, 45] on icon at bounding box center [1374, 46] width 21 height 21
